Goal: Task Accomplishment & Management: Complete application form

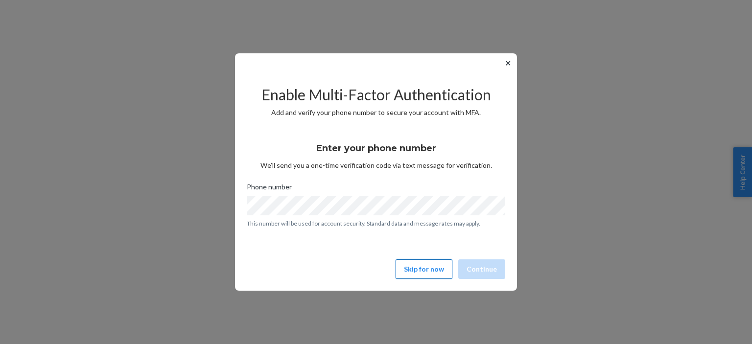
click at [427, 272] on button "Skip for now" at bounding box center [424, 269] width 57 height 20
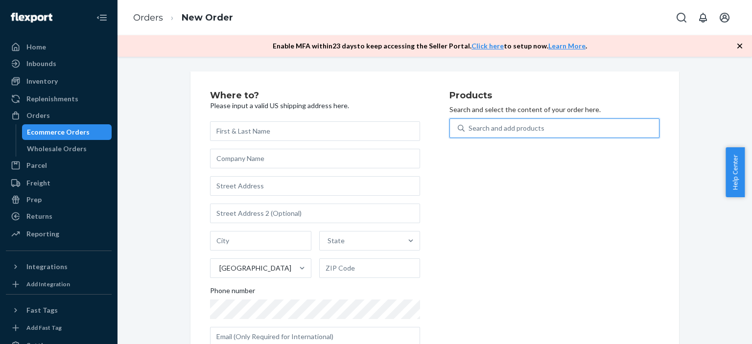
click at [482, 132] on div "Search and add products" at bounding box center [507, 128] width 76 height 10
click at [470, 132] on input "0 results available. Use Up and Down to choose options, press Enter to select t…" at bounding box center [469, 128] width 1 height 10
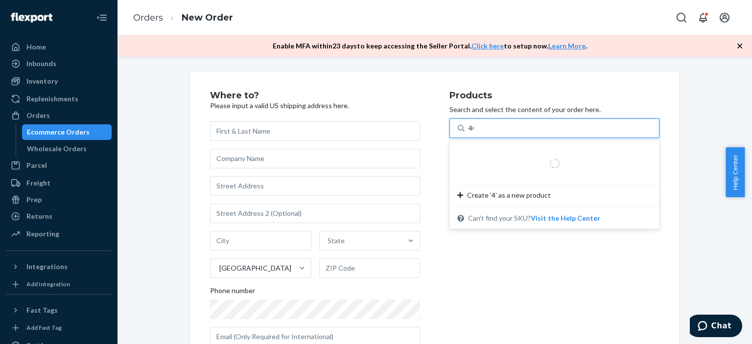
type input "400"
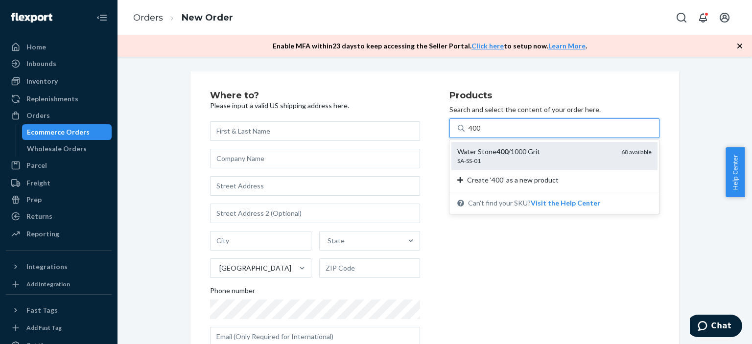
click at [496, 164] on div "SA-SS-01" at bounding box center [535, 161] width 156 height 8
click at [481, 133] on input "400" at bounding box center [475, 128] width 13 height 10
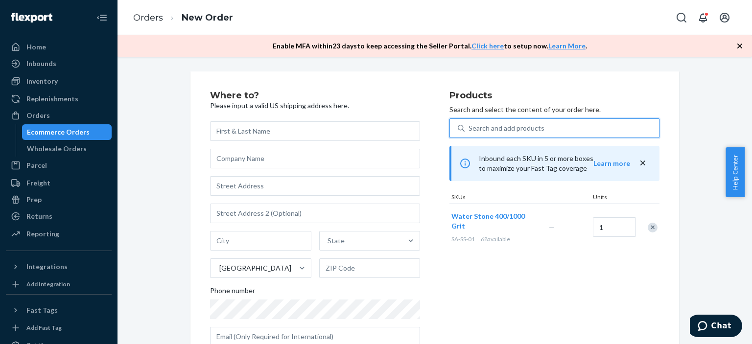
click at [509, 128] on div "Search and add products" at bounding box center [507, 128] width 76 height 10
click at [470, 128] on input "0 results available. Use Up and Down to choose options, press Enter to select t…" at bounding box center [469, 128] width 1 height 10
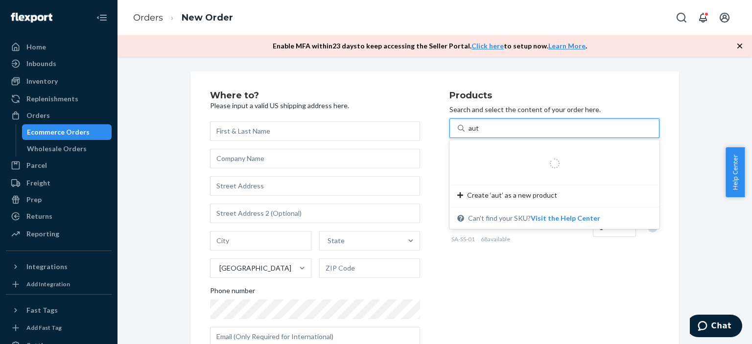
type input "auto"
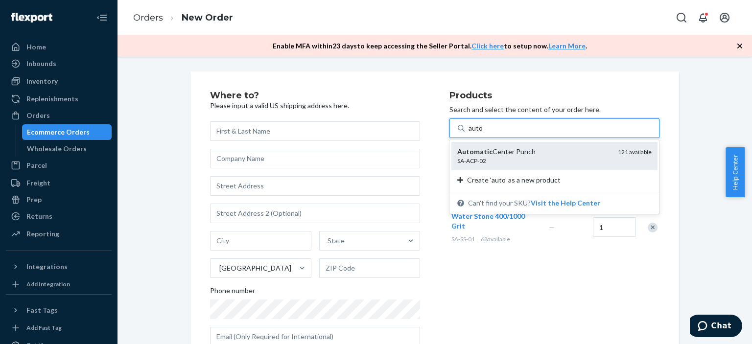
click at [563, 156] on div "Automatic Center Punch" at bounding box center [533, 152] width 153 height 10
click at [483, 133] on input "auto" at bounding box center [476, 128] width 15 height 10
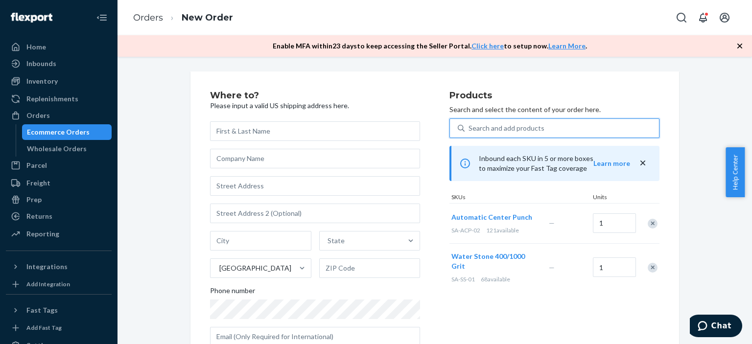
click at [540, 129] on div "Search and add products" at bounding box center [562, 128] width 194 height 18
click at [470, 129] on input "0 results available. Select is focused ,type to refine list, press Down to open…" at bounding box center [469, 128] width 1 height 10
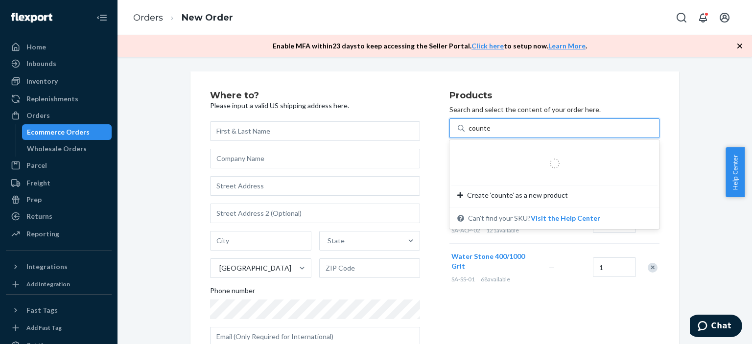
type input "counter"
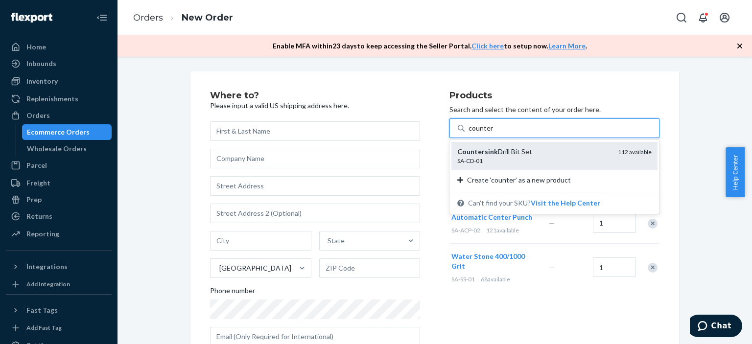
click at [547, 156] on div "Countersink Drill Bit Set" at bounding box center [533, 152] width 153 height 10
click at [493, 133] on input "counter" at bounding box center [481, 128] width 24 height 10
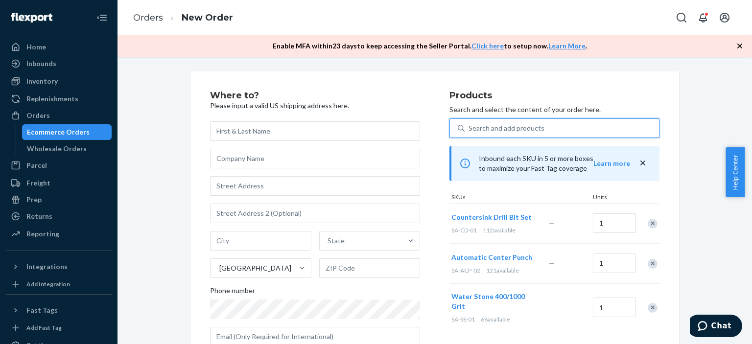
click at [537, 130] on div "Search and add products" at bounding box center [507, 128] width 76 height 10
click at [470, 130] on input "0 results available. Select is focused ,type to refine list, press Down to open…" at bounding box center [469, 128] width 1 height 10
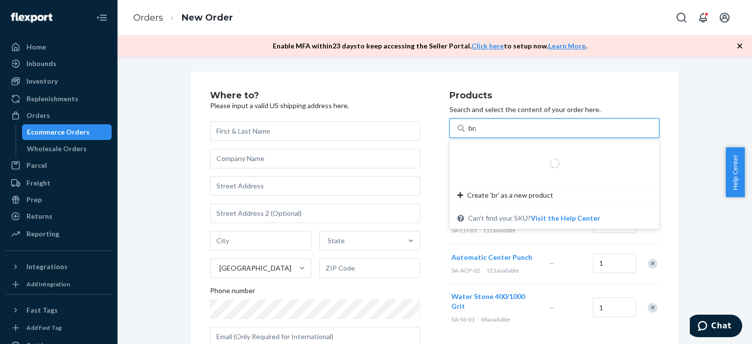
type input "[PERSON_NAME]"
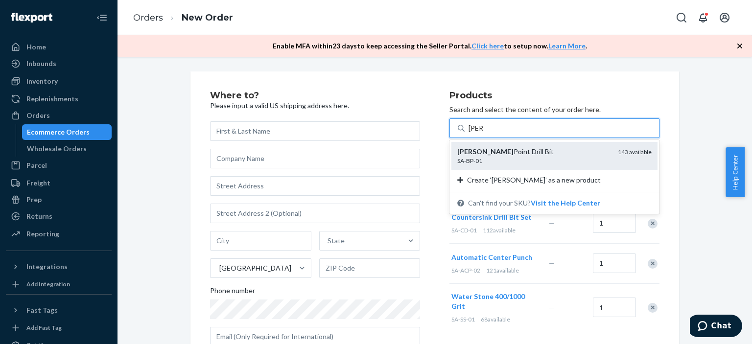
click at [533, 158] on div "SA-BP-01" at bounding box center [533, 161] width 153 height 8
click at [483, 133] on input "[PERSON_NAME]" at bounding box center [476, 128] width 15 height 10
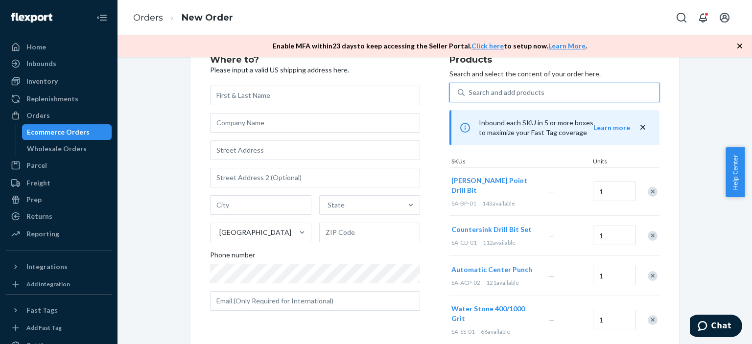
scroll to position [39, 0]
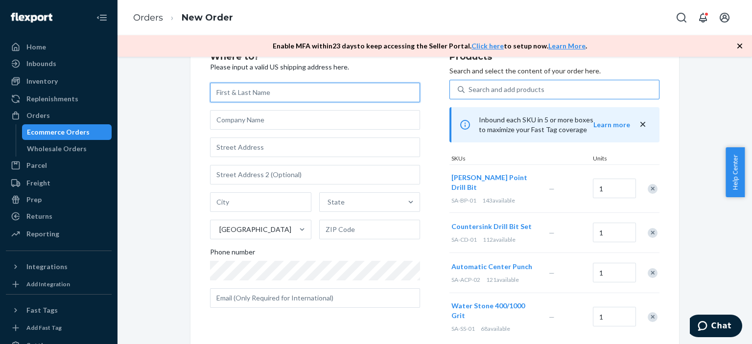
click at [258, 91] on input "text" at bounding box center [315, 93] width 210 height 20
click at [284, 93] on input "text" at bounding box center [315, 93] width 210 height 20
type input "[PERSON_NAME]"
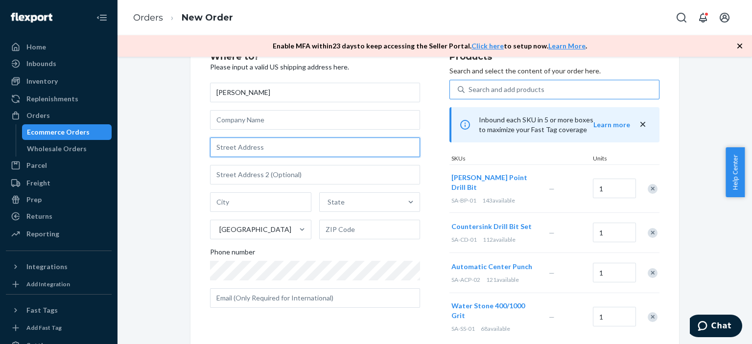
click at [240, 151] on input "text" at bounding box center [315, 148] width 210 height 20
type input "[STREET_ADDRESS][PERSON_NAME]"
type input "[GEOGRAPHIC_DATA]"
type input "62363"
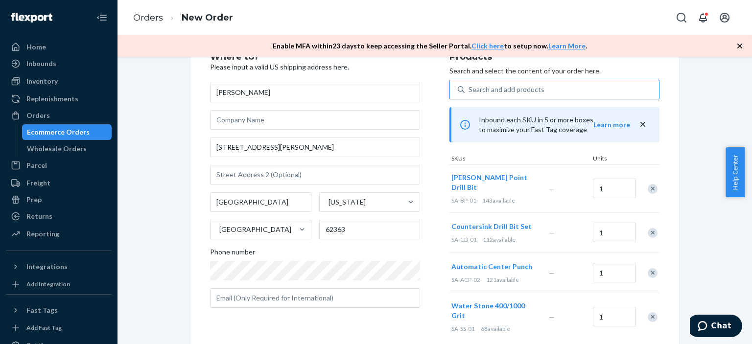
drag, startPoint x: 148, startPoint y: 113, endPoint x: 267, endPoint y: 117, distance: 118.5
click at [267, 117] on div "Where to? Please input a valid US shipping address here. [PERSON_NAME] [STREET_…" at bounding box center [435, 268] width 620 height 470
click at [230, 147] on input "[STREET_ADDRESS][PERSON_NAME]" at bounding box center [315, 148] width 210 height 20
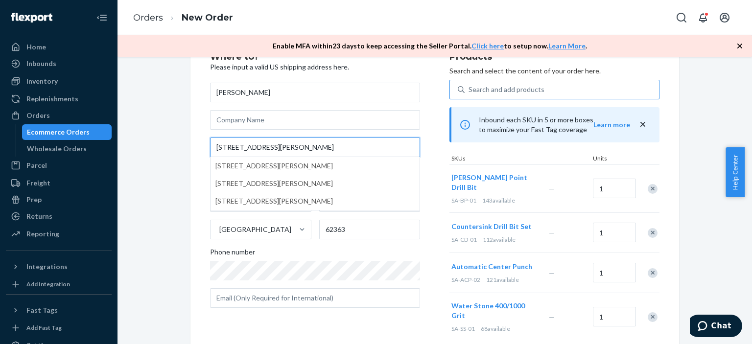
type input "[STREET_ADDRESS][PERSON_NAME]"
click at [710, 244] on div "Where to? Please input a valid US shipping address here. [PERSON_NAME] [STREET_…" at bounding box center [435, 268] width 620 height 470
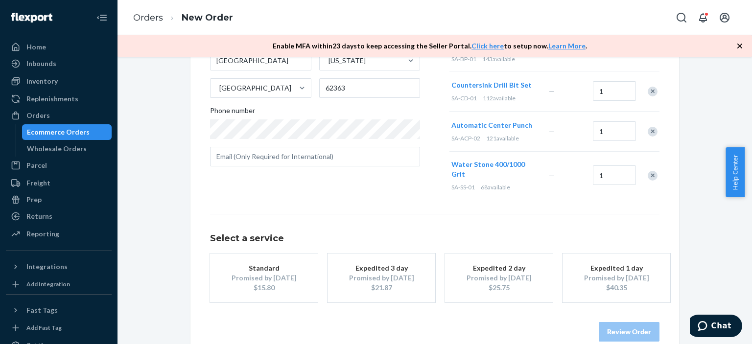
scroll to position [181, 0]
click at [266, 273] on div "Promised by [DATE]" at bounding box center [264, 278] width 78 height 10
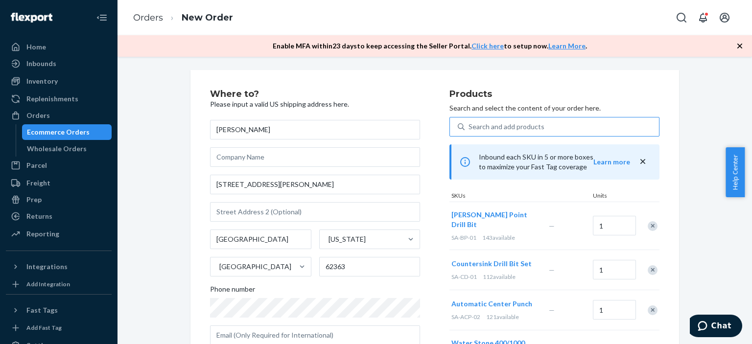
scroll to position [0, 0]
click at [331, 14] on div "Orders New Order" at bounding box center [434, 17] width 634 height 35
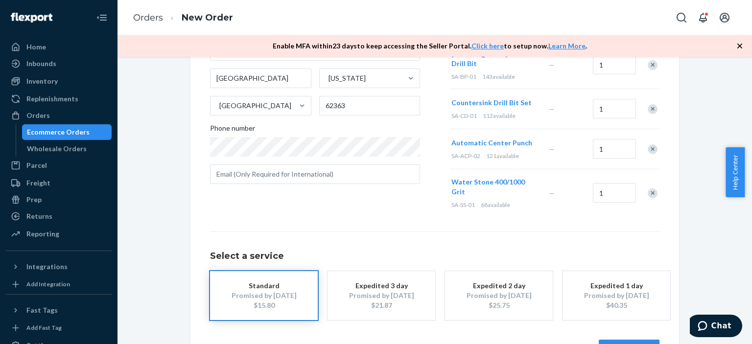
scroll to position [181, 0]
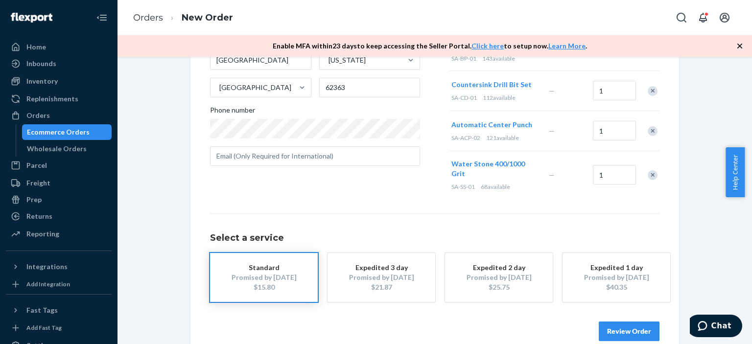
click at [621, 322] on button "Review Order" at bounding box center [629, 332] width 61 height 20
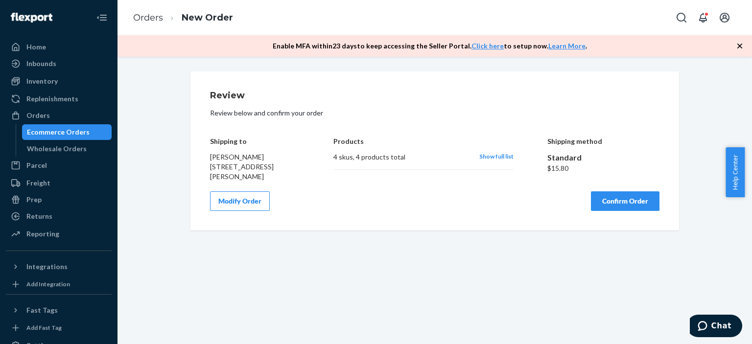
click at [629, 202] on button "Confirm Order" at bounding box center [625, 201] width 69 height 20
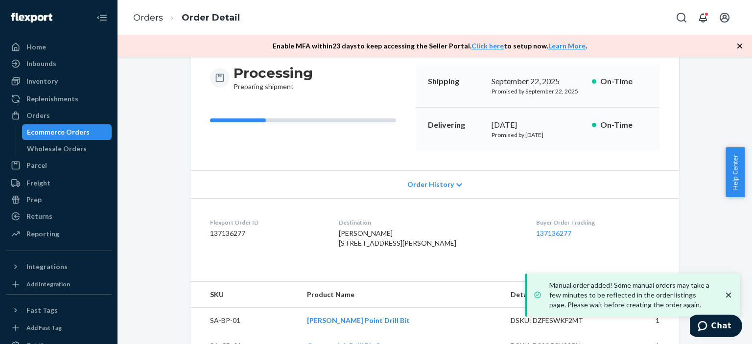
scroll to position [95, 0]
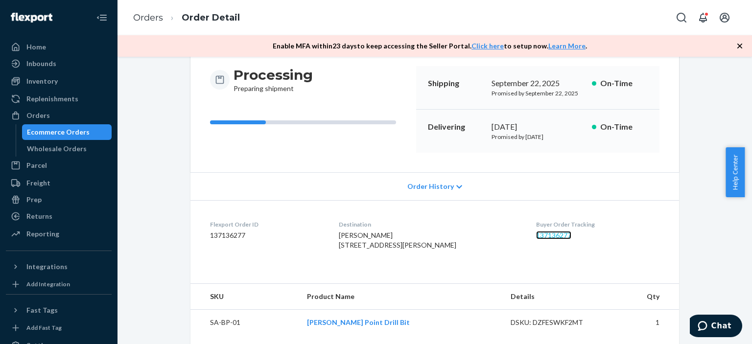
click at [542, 235] on link "137136277" at bounding box center [553, 235] width 35 height 8
click at [53, 50] on div "Home" at bounding box center [59, 47] width 104 height 14
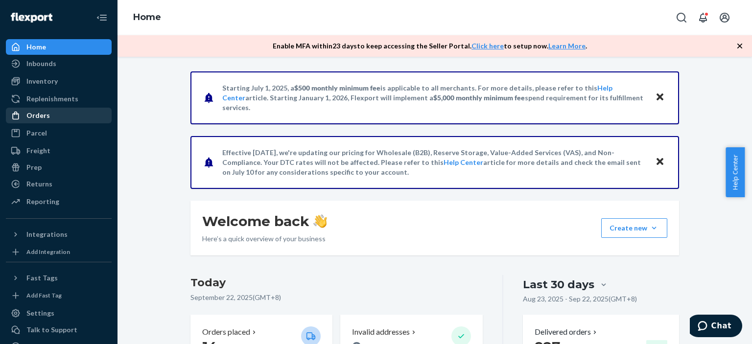
click at [76, 115] on div "Orders" at bounding box center [59, 116] width 104 height 14
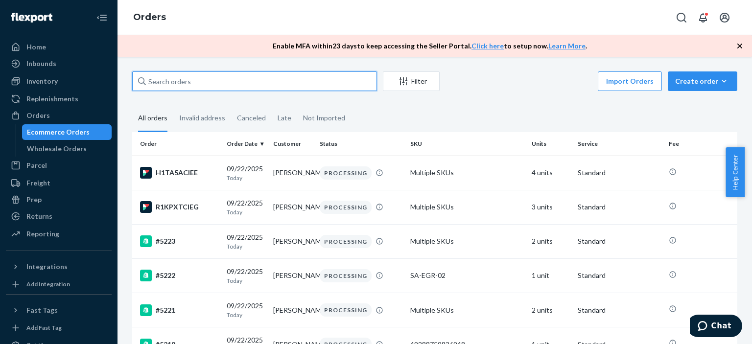
click at [251, 84] on input "text" at bounding box center [254, 81] width 245 height 20
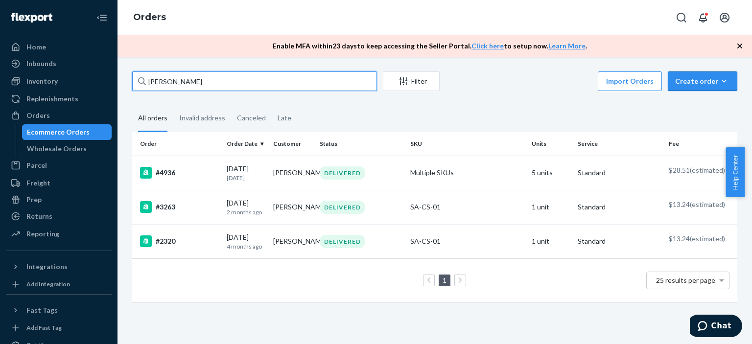
type input "[PERSON_NAME]"
click at [700, 81] on div "Create order" at bounding box center [702, 81] width 55 height 10
click at [703, 107] on span "Ecommerce order" at bounding box center [708, 104] width 61 height 7
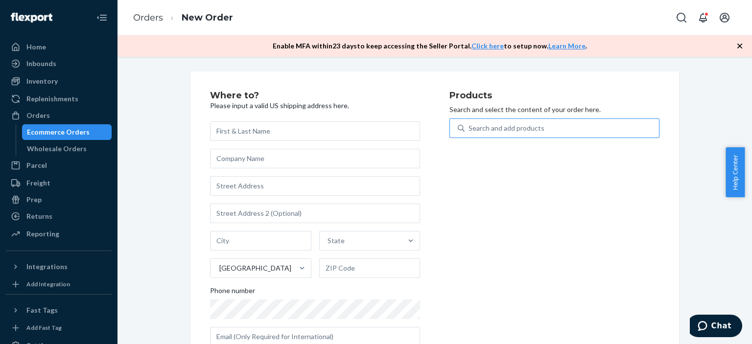
click at [542, 127] on div "Search and add products" at bounding box center [562, 128] width 194 height 18
click at [470, 127] on input "Search and add products" at bounding box center [469, 128] width 1 height 10
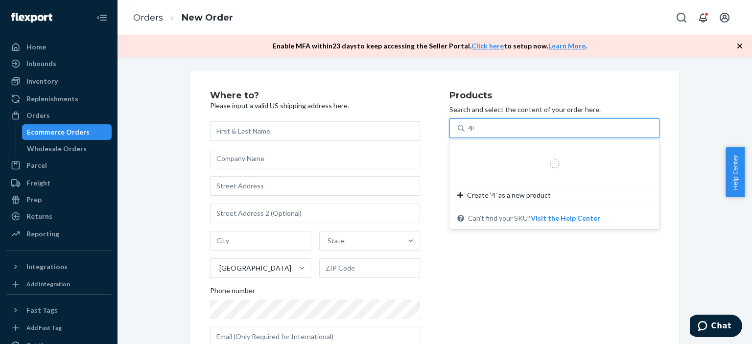
type input "400"
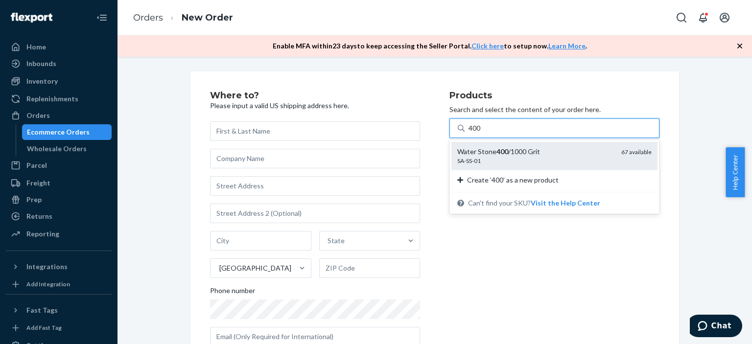
click at [548, 160] on div "SA-SS-01" at bounding box center [535, 161] width 156 height 8
click at [481, 133] on input "400" at bounding box center [475, 128] width 13 height 10
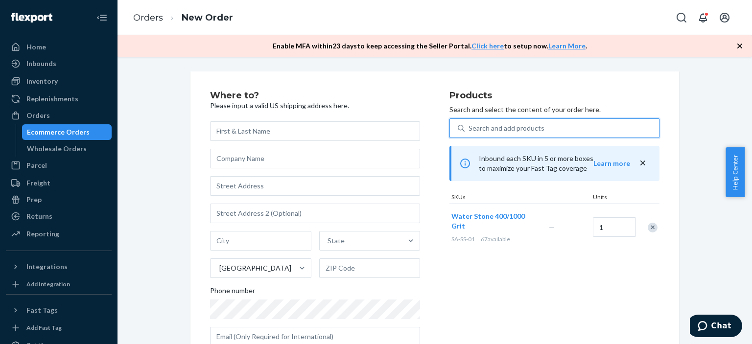
click at [535, 127] on div "Search and add products" at bounding box center [507, 128] width 76 height 10
click at [470, 127] on input "0 results available. Select is focused ,type to refine list, press Down to open…" at bounding box center [469, 128] width 1 height 10
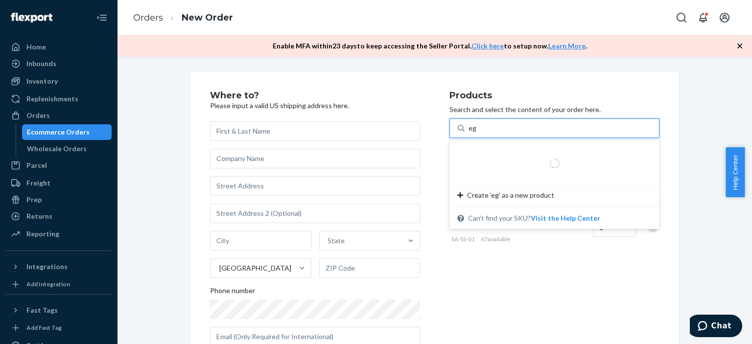
type input "egr"
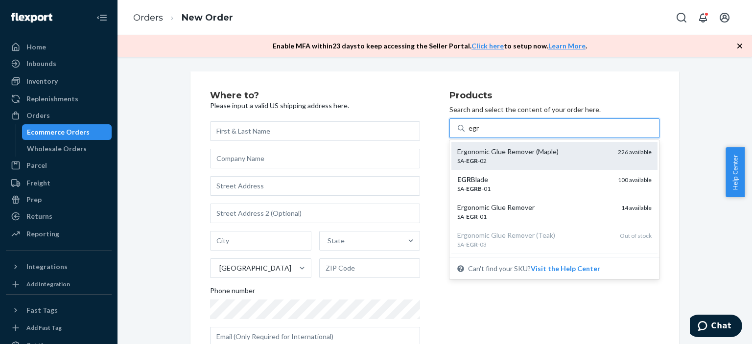
click at [537, 161] on div "SA- EGR -02" at bounding box center [533, 161] width 153 height 8
click at [479, 133] on input "egr" at bounding box center [474, 128] width 11 height 10
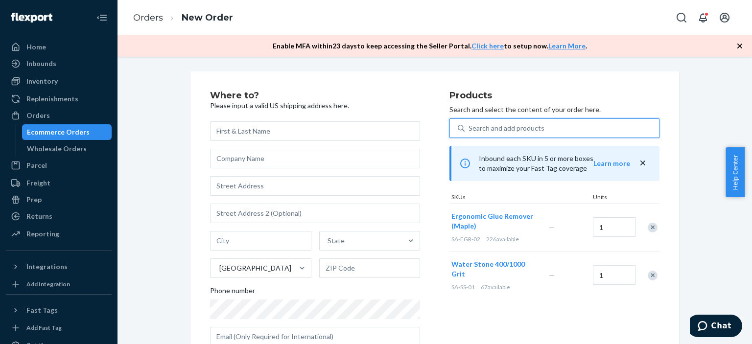
click at [508, 129] on div "Search and add products" at bounding box center [507, 128] width 76 height 10
click at [470, 129] on input "0 results available. Select is focused ,type to refine list, press Down to open…" at bounding box center [469, 128] width 1 height 10
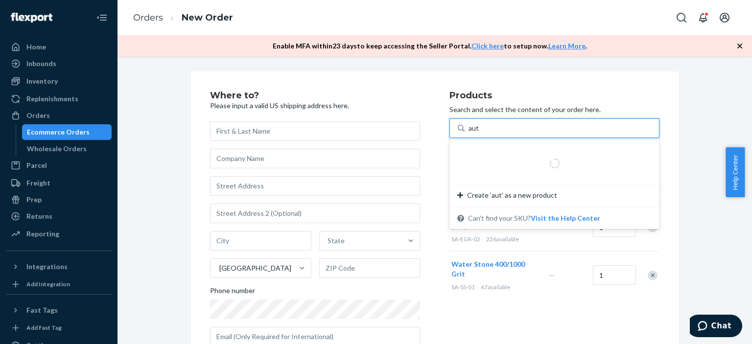
type input "auto"
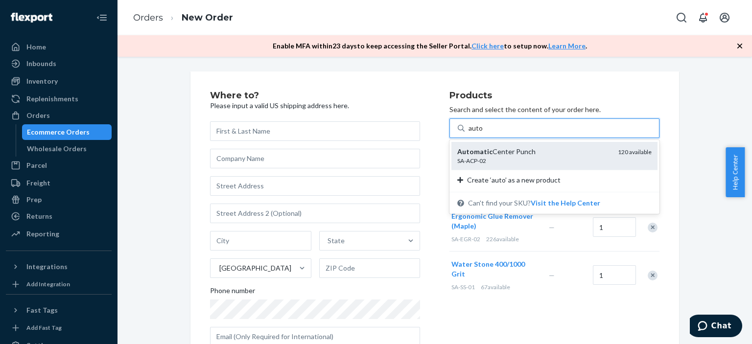
click at [517, 157] on div "SA-ACP-02" at bounding box center [533, 161] width 153 height 8
click at [483, 133] on input "auto" at bounding box center [476, 128] width 15 height 10
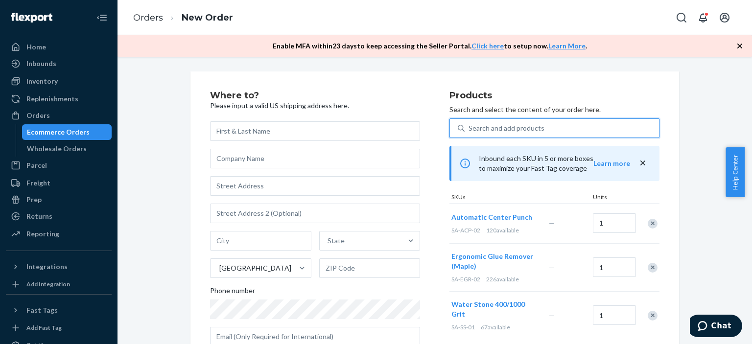
click at [506, 125] on div "Search and add products" at bounding box center [507, 128] width 76 height 10
click at [470, 125] on input "0 results available. Use Up and Down to choose options, press Enter to select t…" at bounding box center [469, 128] width 1 height 10
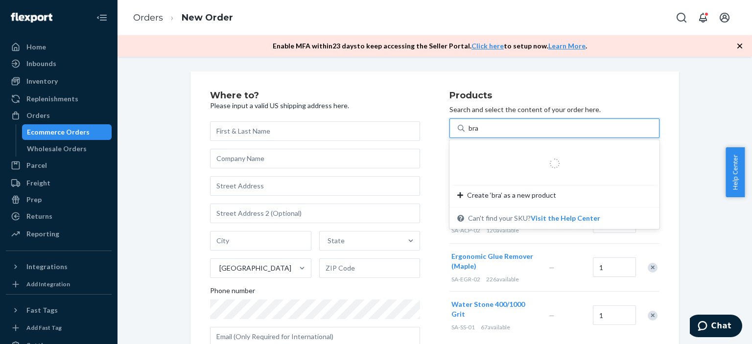
type input "[PERSON_NAME]"
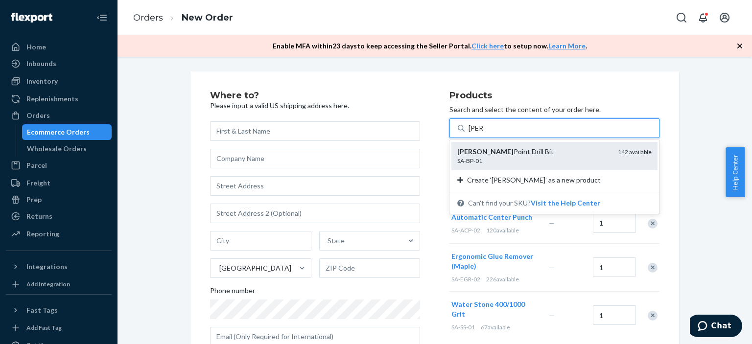
click at [517, 156] on div "[PERSON_NAME] Point Drill Bit" at bounding box center [533, 152] width 153 height 10
click at [483, 133] on input "[PERSON_NAME]" at bounding box center [476, 128] width 15 height 10
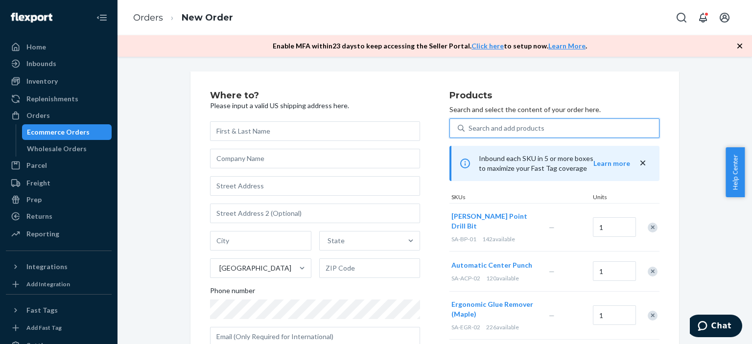
click at [517, 125] on div "Search and add products" at bounding box center [507, 128] width 76 height 10
click at [470, 125] on input "0 results available. Select is focused ,type to refine list, press Down to open…" at bounding box center [469, 128] width 1 height 10
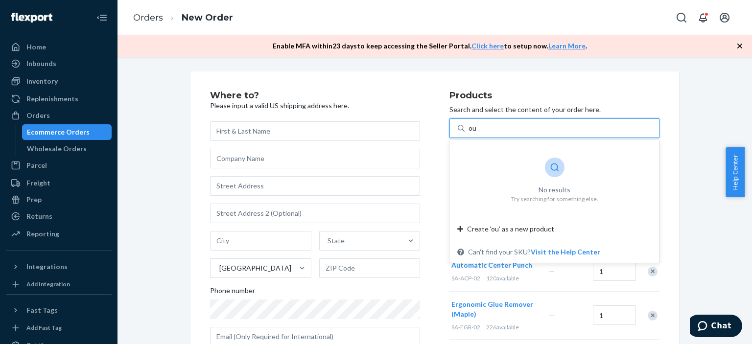
type input "o"
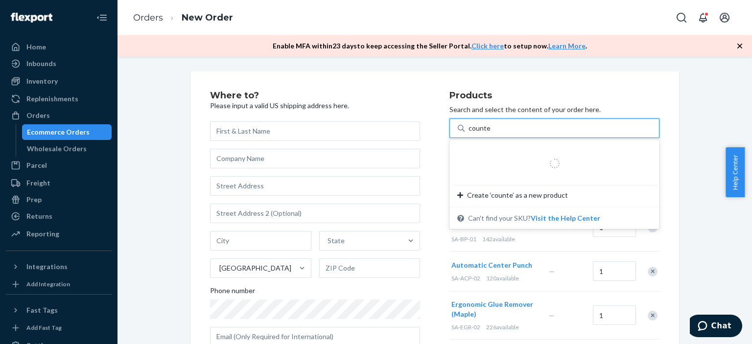
type input "counter"
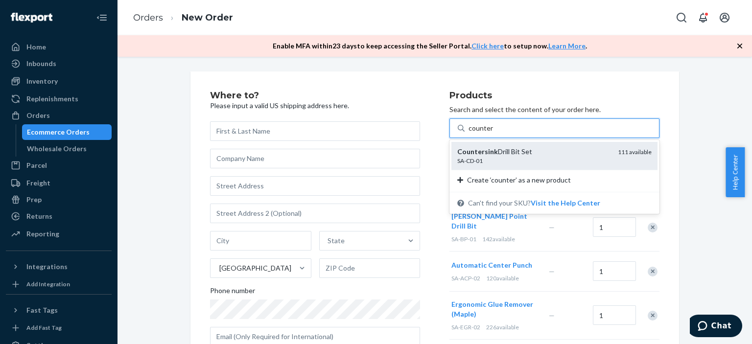
click at [523, 154] on div "Countersink Drill Bit Set" at bounding box center [533, 152] width 153 height 10
click at [493, 133] on input "counter" at bounding box center [481, 128] width 24 height 10
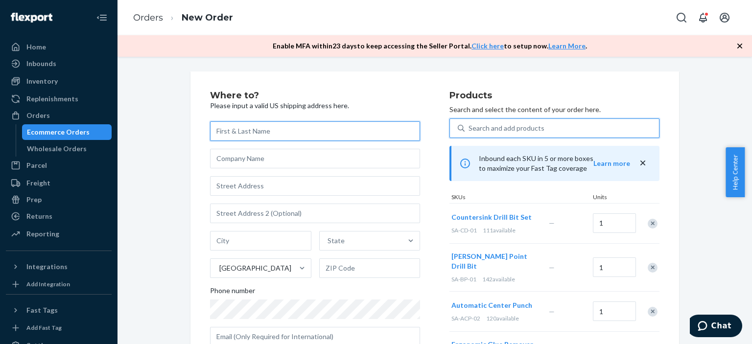
click at [256, 131] on input "text" at bounding box center [315, 131] width 210 height 20
click at [252, 131] on input "text" at bounding box center [315, 131] width 210 height 20
paste input "[PERSON_NAME]"
type input "[PERSON_NAME]"
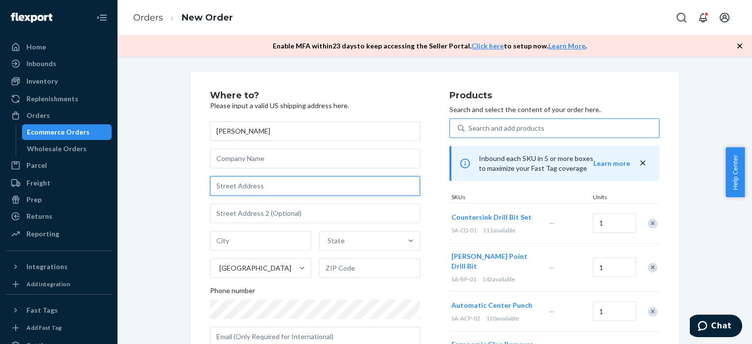
click at [254, 185] on input "text" at bounding box center [315, 186] width 210 height 20
click at [248, 187] on input "text" at bounding box center [315, 186] width 210 height 20
paste input "[STREET_ADDRESS][PERSON_NAME]"
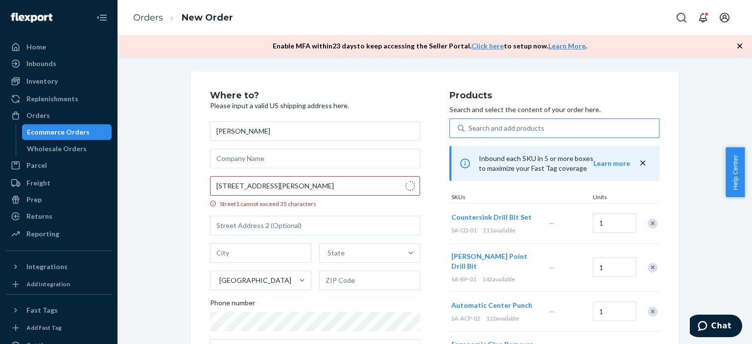
type input "[STREET_ADDRESS][PERSON_NAME]"
type input "[GEOGRAPHIC_DATA]"
type input "24435"
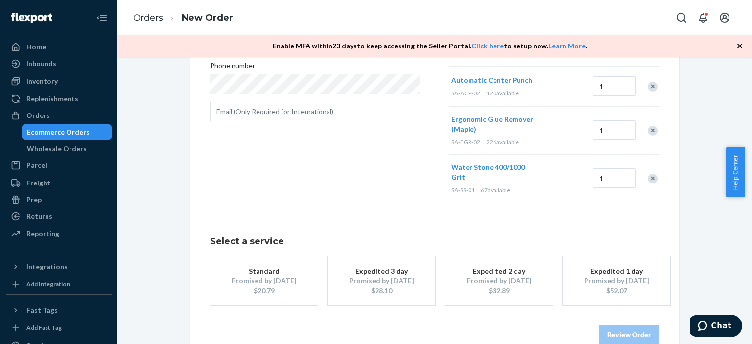
scroll to position [229, 0]
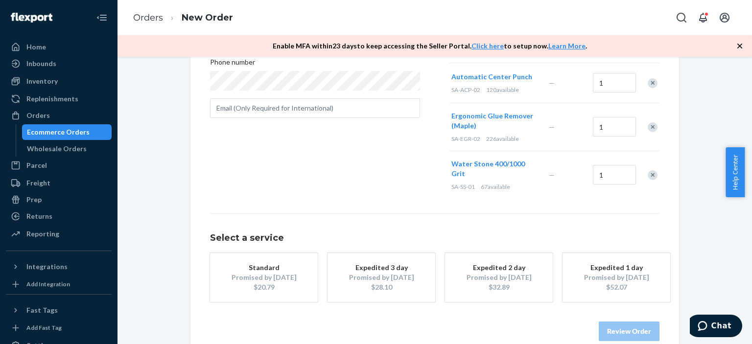
click at [264, 282] on div "$20.79" at bounding box center [264, 287] width 78 height 10
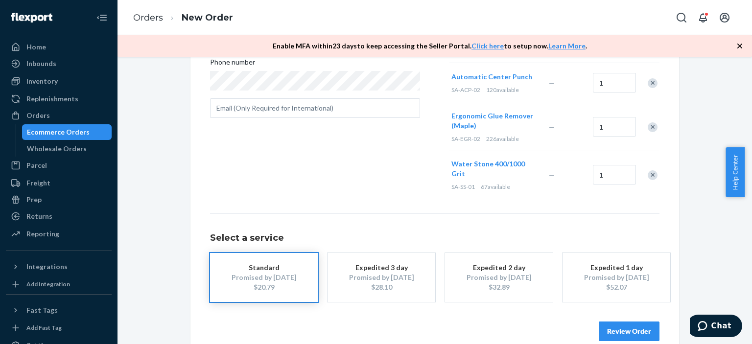
click at [629, 322] on button "Review Order" at bounding box center [629, 332] width 61 height 20
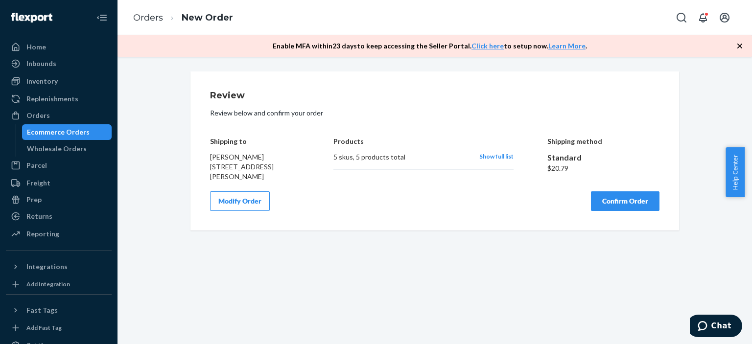
scroll to position [0, 0]
click at [622, 201] on button "Confirm Order" at bounding box center [625, 201] width 69 height 20
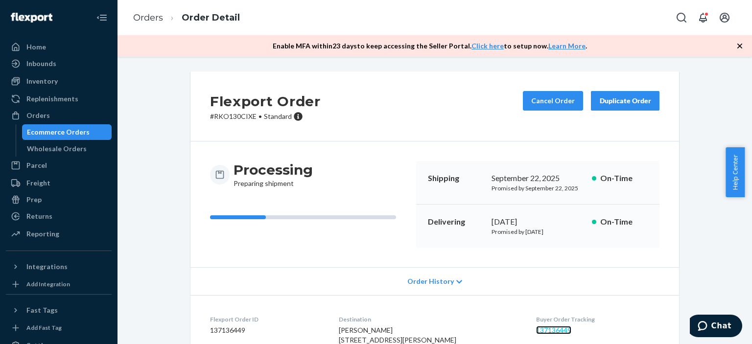
click at [538, 330] on link "137136449" at bounding box center [553, 330] width 35 height 8
click at [541, 330] on link "137136449" at bounding box center [553, 330] width 35 height 8
click at [551, 329] on link "137136449" at bounding box center [553, 330] width 35 height 8
